Goal: Information Seeking & Learning: Learn about a topic

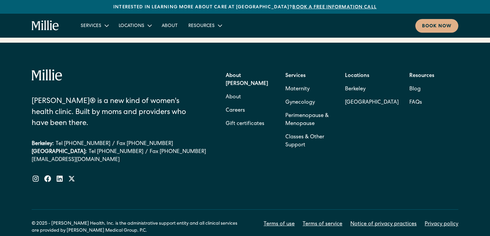
scroll to position [2985, 0]
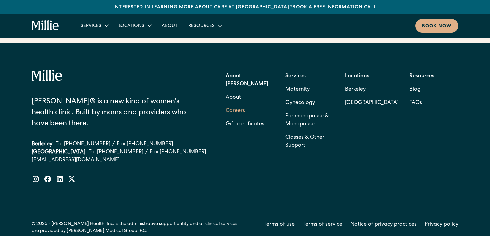
click at [226, 104] on link "Careers" at bounding box center [235, 110] width 19 height 13
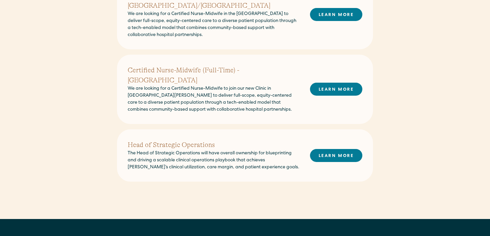
scroll to position [304, 0]
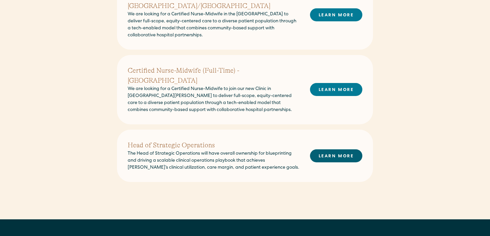
click at [326, 149] on link "LEARN MORE" at bounding box center [336, 155] width 52 height 13
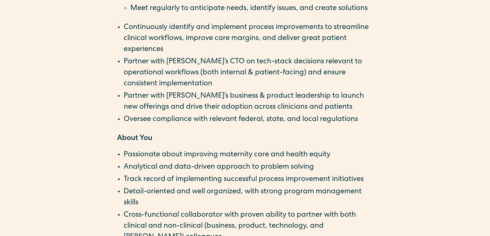
scroll to position [863, 0]
